Goal: Find contact information: Find contact information

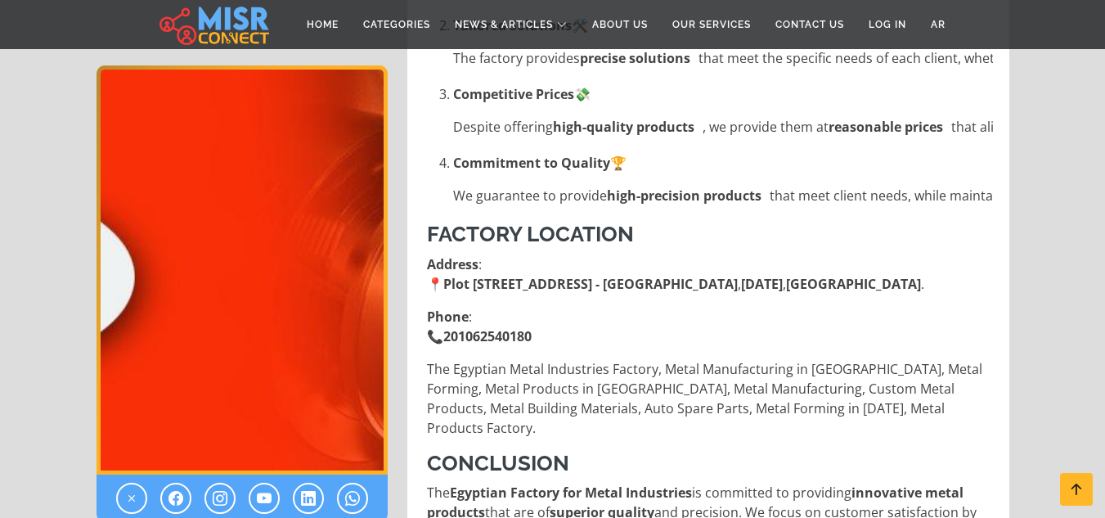
scroll to position [2127, 0]
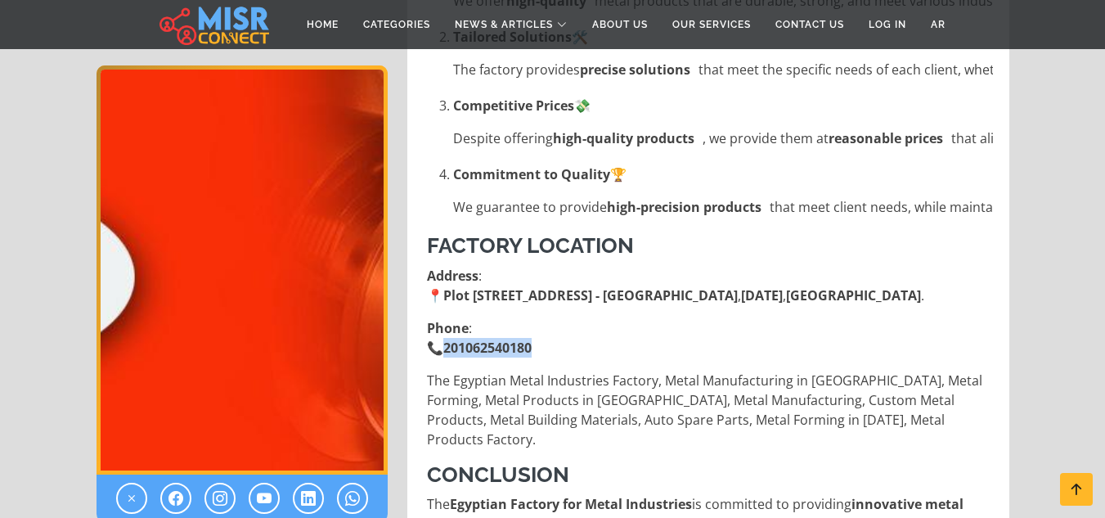
drag, startPoint x: 448, startPoint y: 303, endPoint x: 591, endPoint y: 303, distance: 142.3
click at [591, 318] on p "Phone : 📞 201062540180" at bounding box center [710, 337] width 566 height 39
copy strong "201062540180"
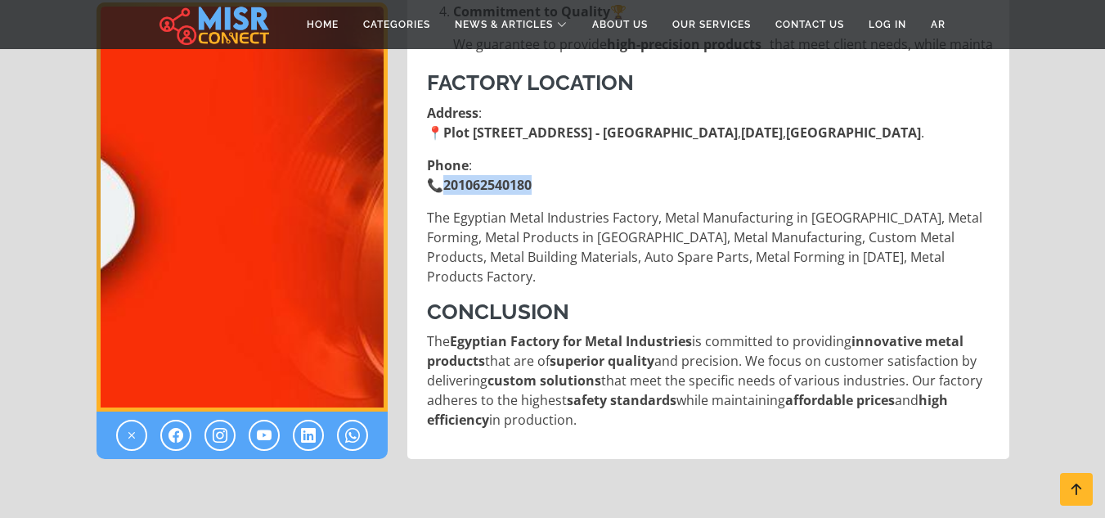
scroll to position [2372, 0]
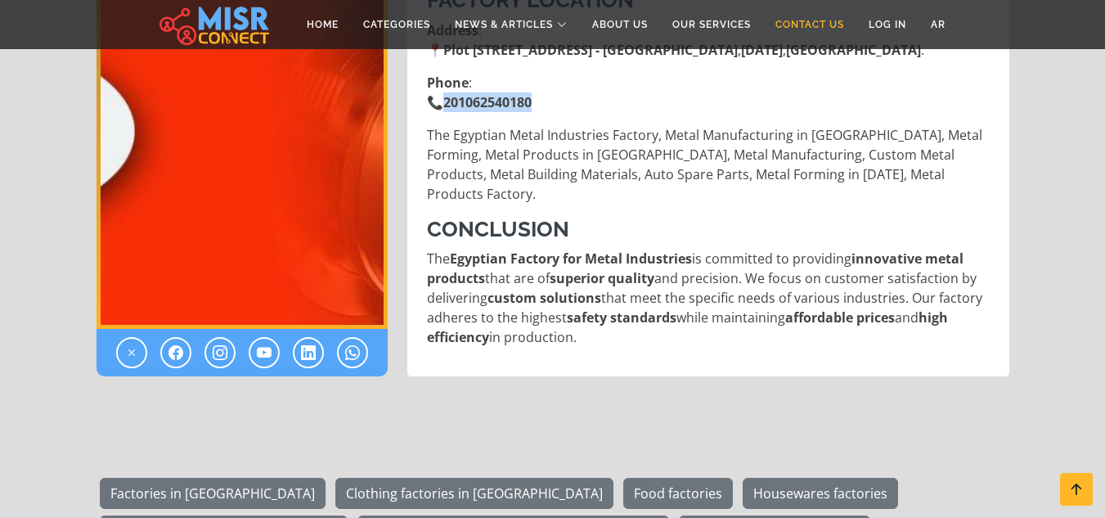
click at [830, 20] on link "Contact Us" at bounding box center [809, 24] width 93 height 31
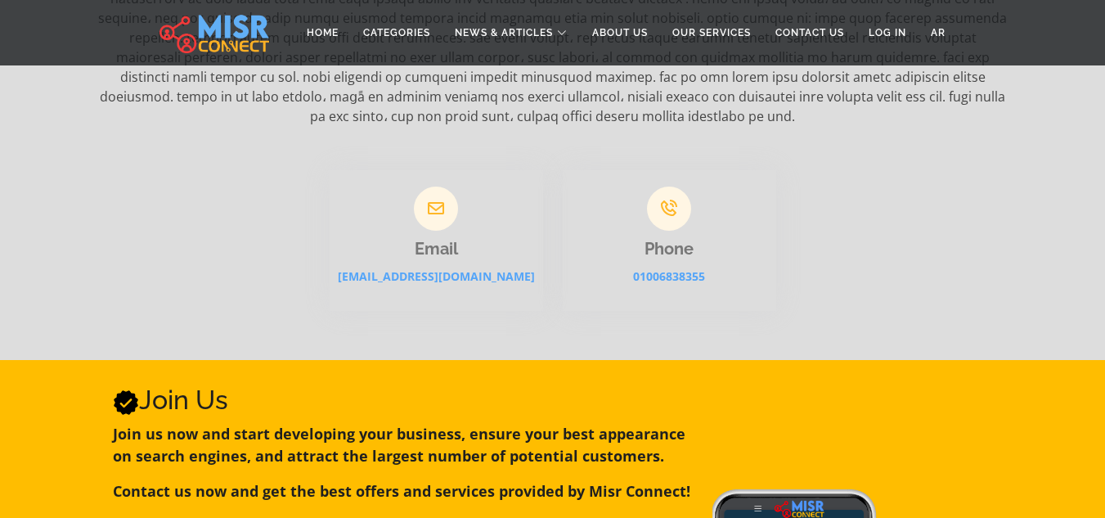
scroll to position [327, 0]
